Goal: Navigation & Orientation: Find specific page/section

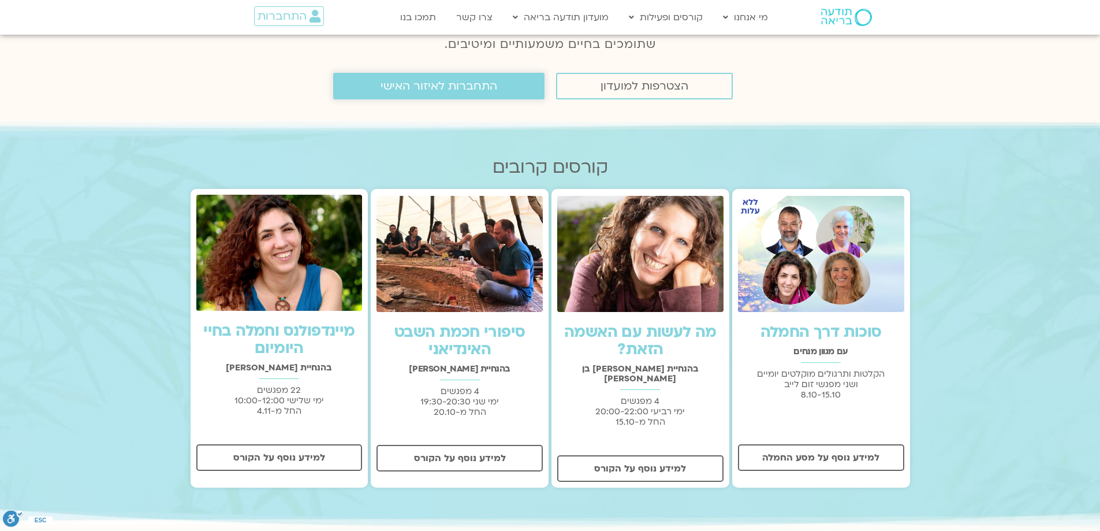
click at [432, 86] on span "התחברות לאיזור האישי" at bounding box center [438, 86] width 117 height 13
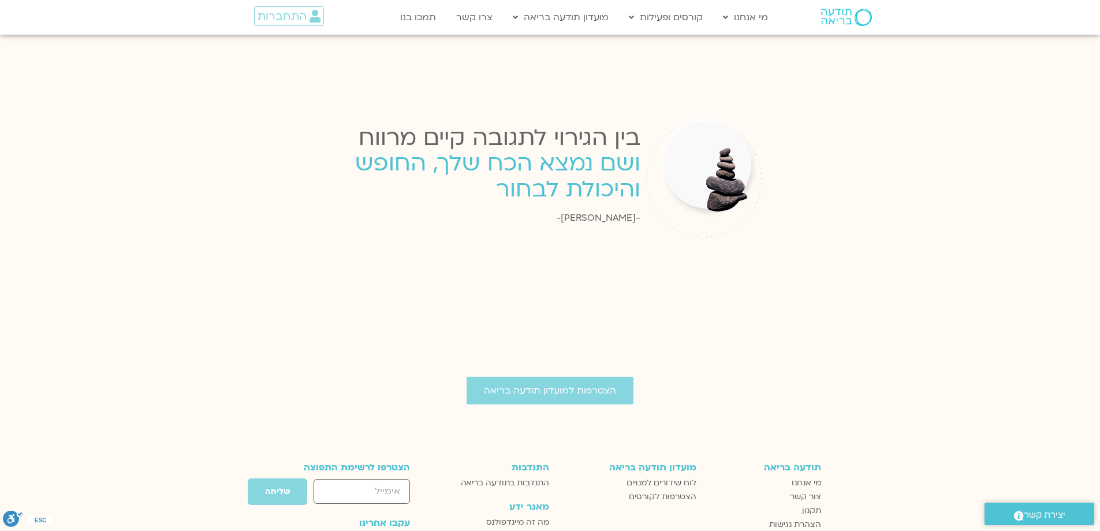
scroll to position [1713, 0]
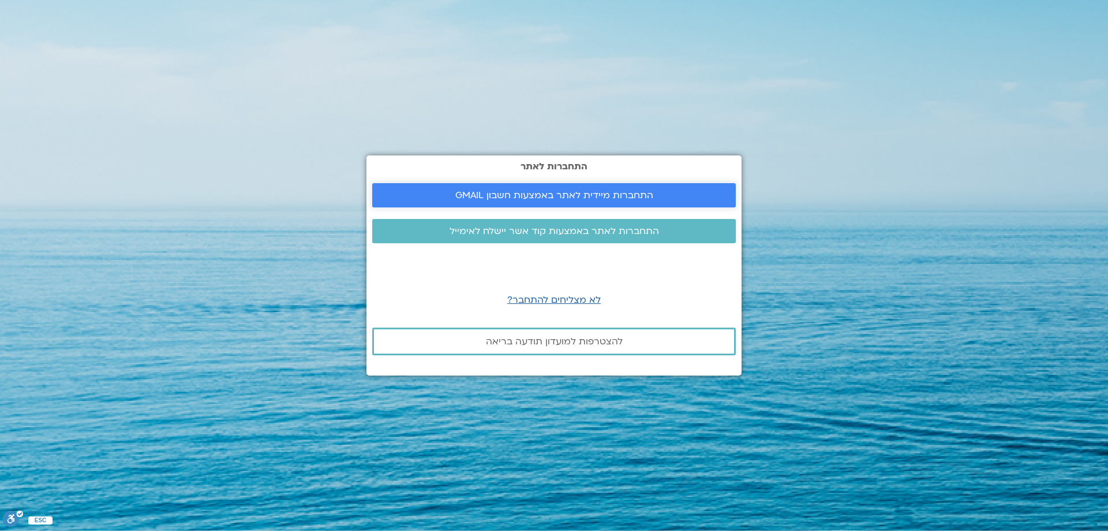
click at [545, 196] on span "התחברות מיידית לאתר באמצעות חשבון GMAIL" at bounding box center [554, 195] width 198 height 10
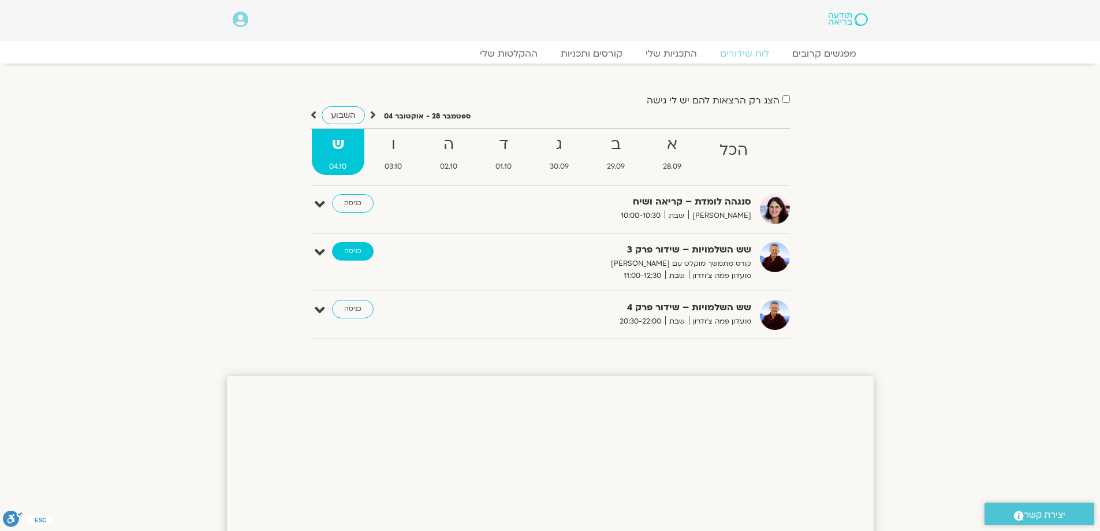
click at [354, 253] on link "כניסה" at bounding box center [353, 251] width 42 height 18
